Goal: Task Accomplishment & Management: Use online tool/utility

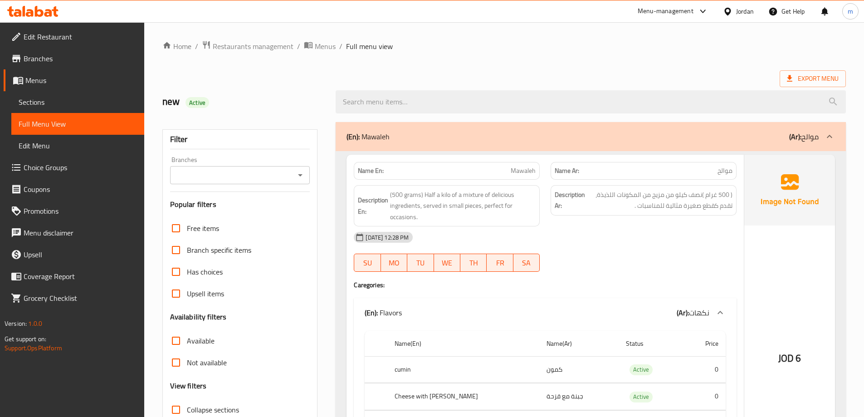
click at [744, 14] on div "Jordan" at bounding box center [745, 11] width 18 height 10
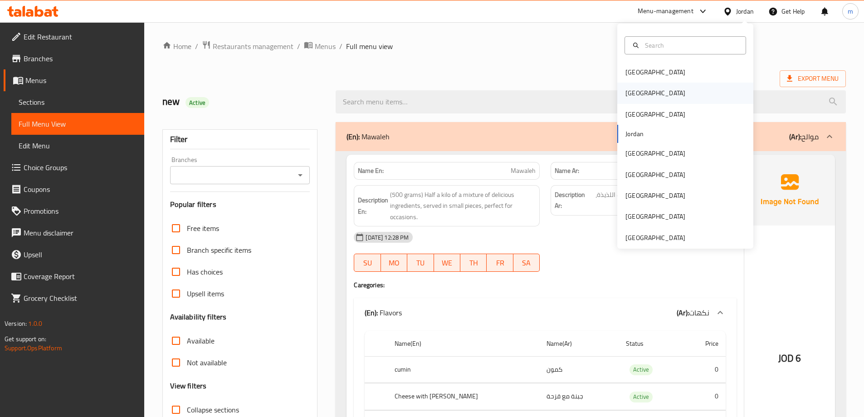
click at [658, 98] on div "[GEOGRAPHIC_DATA]" at bounding box center [685, 93] width 136 height 21
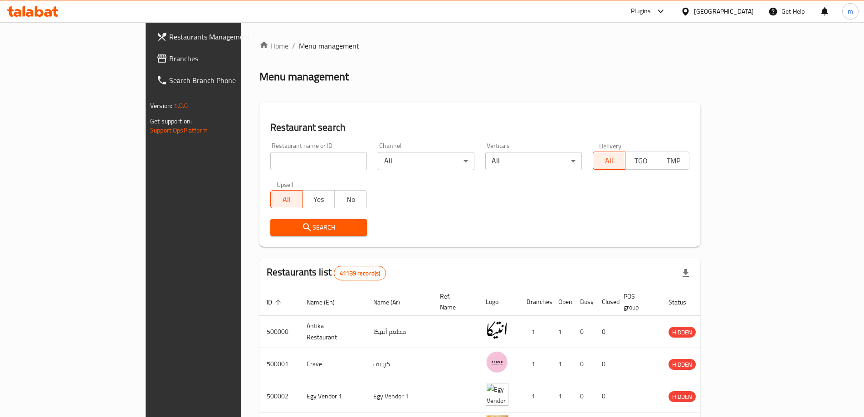
click at [651, 8] on div "Plugins" at bounding box center [641, 11] width 20 height 11
click at [654, 77] on div "Restaurant-Management" at bounding box center [618, 82] width 86 height 21
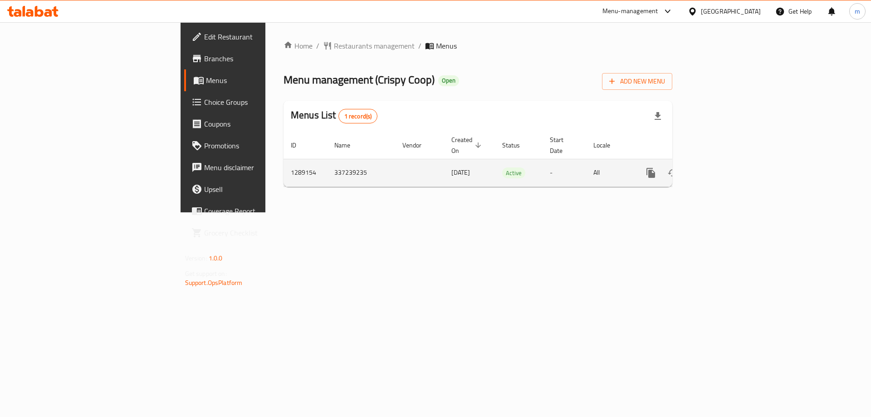
click at [727, 164] on link "enhanced table" at bounding box center [716, 173] width 22 height 22
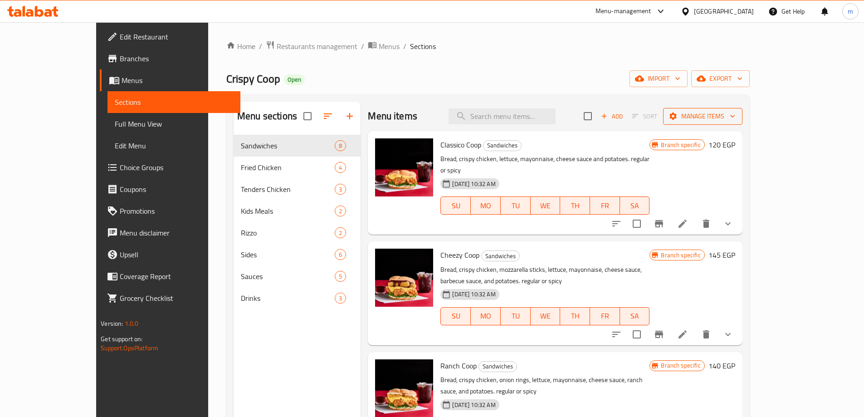
click at [735, 117] on span "Manage items" at bounding box center [702, 116] width 65 height 11
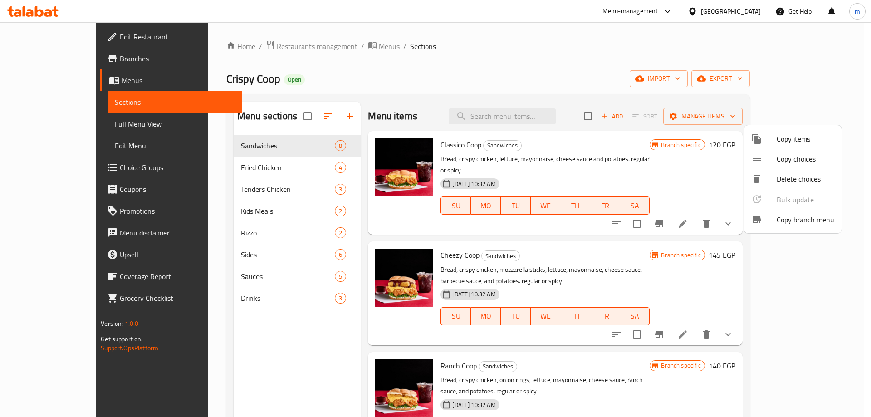
click at [794, 216] on span "Copy branch menu" at bounding box center [805, 219] width 58 height 11
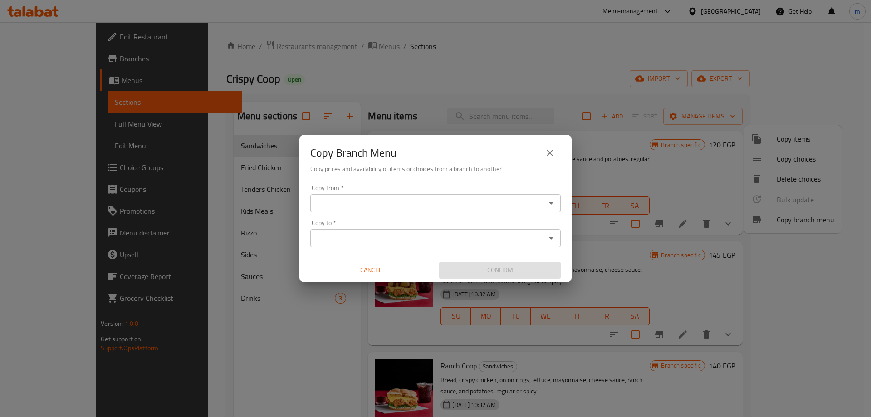
click at [442, 210] on div "Copy from *" at bounding box center [435, 203] width 250 height 18
click at [549, 206] on icon "Open" at bounding box center [550, 203] width 11 height 11
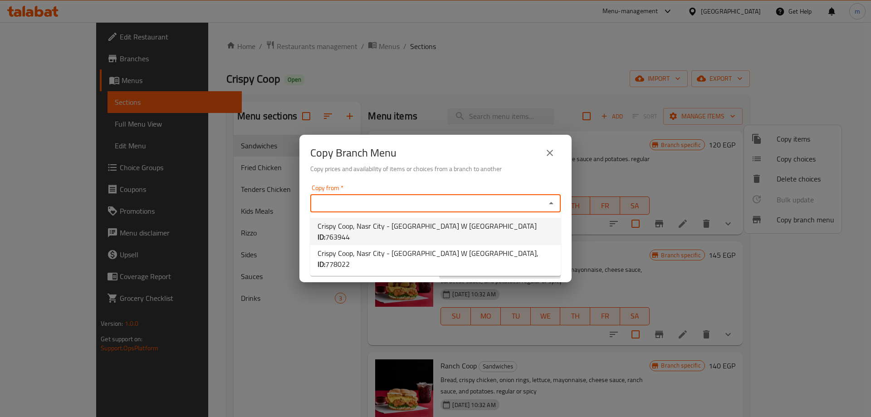
click at [485, 228] on li "Crispy Coop, Nasr City - El Wafaa W El Amal ID: 763944" at bounding box center [435, 231] width 250 height 27
type input "Crispy Coop, Nasr City - El Wafaa W El Amal"
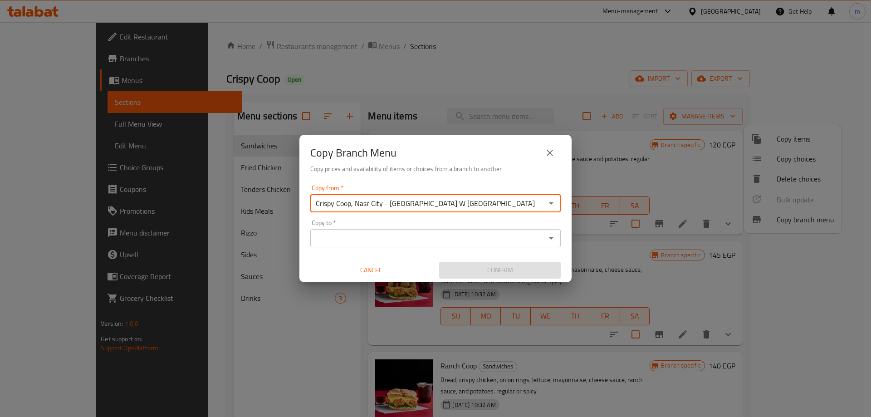
click at [496, 232] on input "Copy to   *" at bounding box center [428, 238] width 230 height 13
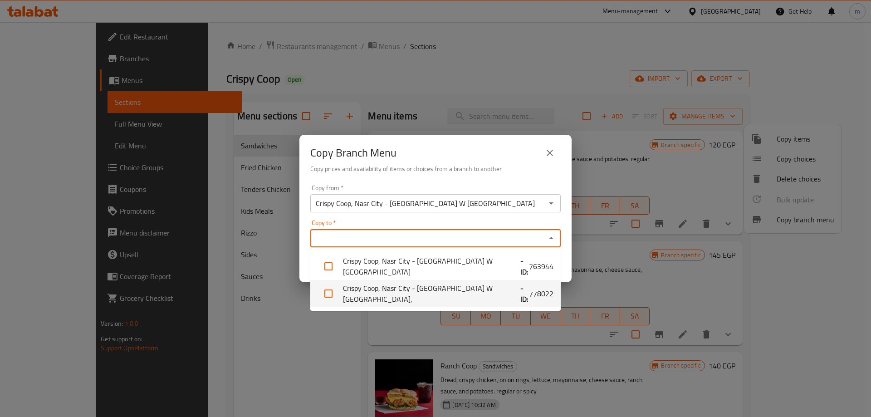
click at [520, 293] on b "- ID:" at bounding box center [524, 293] width 9 height 22
checkbox input "true"
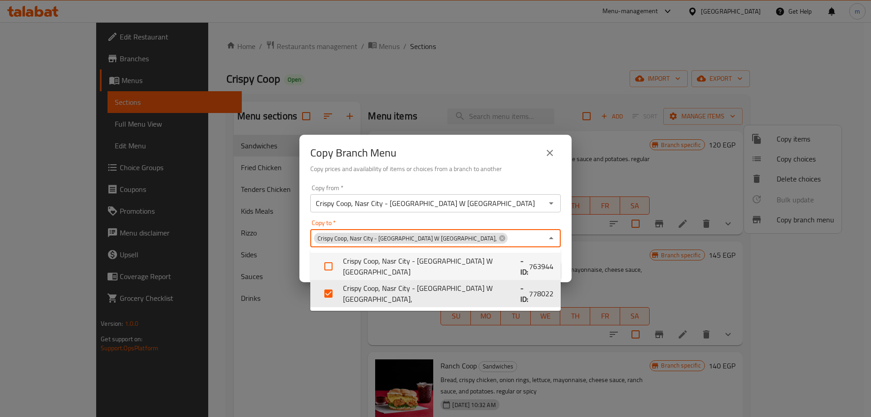
click at [551, 239] on icon "Close" at bounding box center [551, 238] width 5 height 2
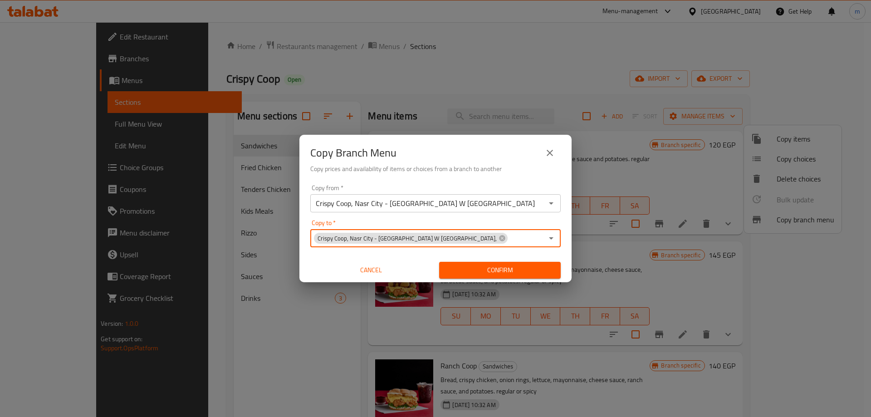
click at [521, 268] on span "Confirm" at bounding box center [499, 269] width 107 height 11
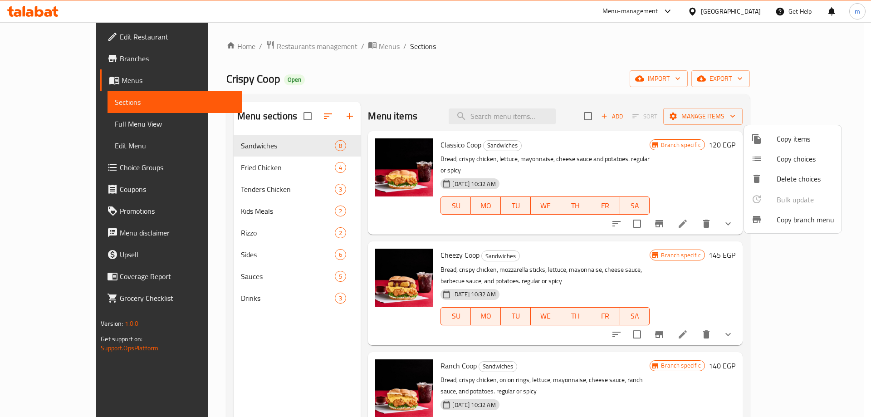
click at [60, 169] on div at bounding box center [435, 208] width 871 height 417
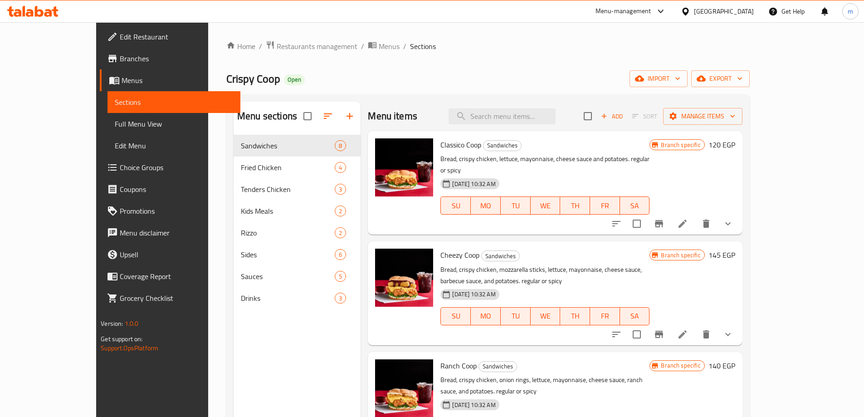
click at [120, 60] on span "Branches" at bounding box center [176, 58] width 113 height 11
